Goal: Task Accomplishment & Management: Manage account settings

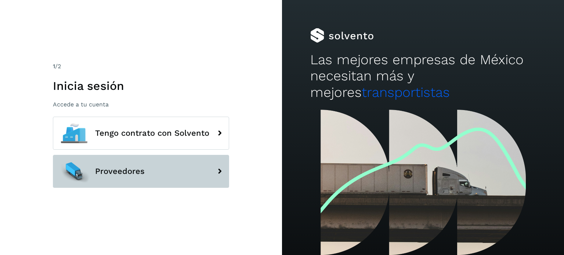
click at [129, 174] on span "Proveedores" at bounding box center [120, 171] width 50 height 9
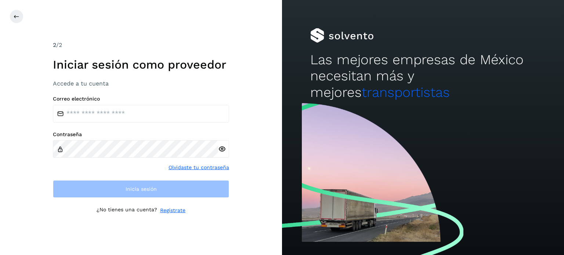
drag, startPoint x: 132, startPoint y: 127, endPoint x: 133, endPoint y: 120, distance: 7.5
click at [131, 127] on div "Correo electrónico Contraseña Olvidaste tu contraseña Inicia sesión" at bounding box center [141, 147] width 176 height 102
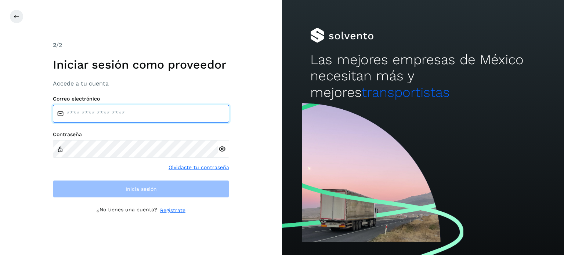
click at [134, 119] on input "email" at bounding box center [141, 114] width 176 height 18
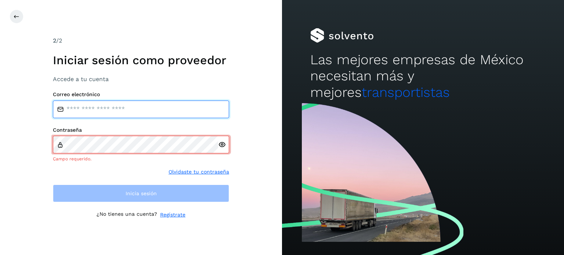
click at [114, 110] on input "email" at bounding box center [141, 110] width 176 height 18
type input "**********"
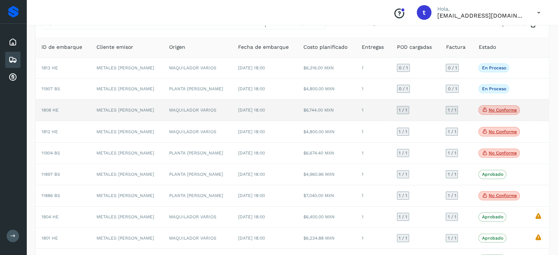
scroll to position [85, 0]
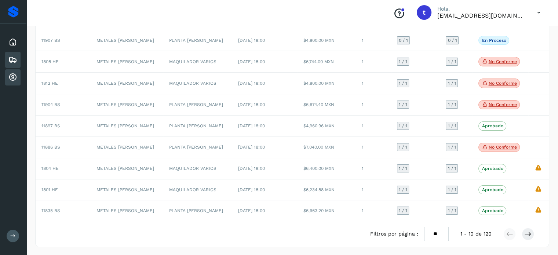
click at [12, 72] on div "Cuentas por cobrar" at bounding box center [12, 77] width 15 height 16
